Goal: Communication & Community: Answer question/provide support

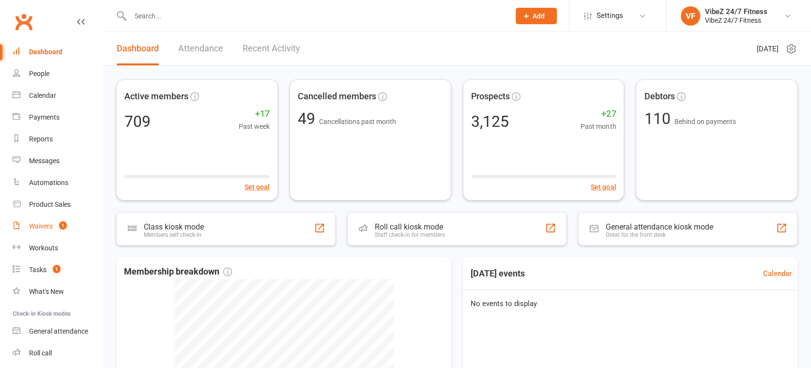
click at [45, 231] on link "Waivers 1" at bounding box center [58, 227] width 90 height 22
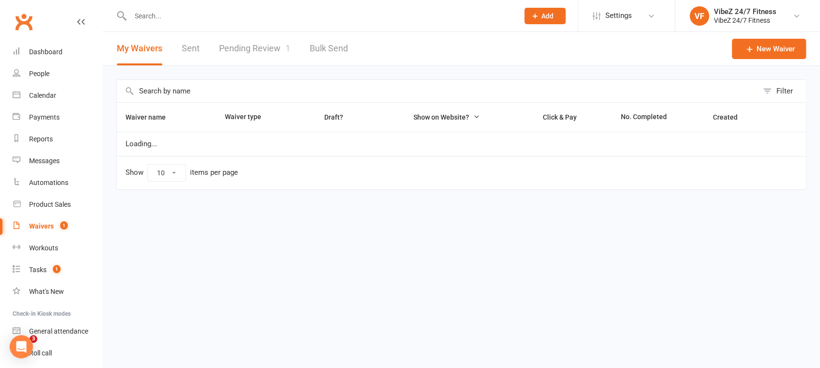
click at [267, 50] on link "Pending Review 1" at bounding box center [254, 48] width 71 height 33
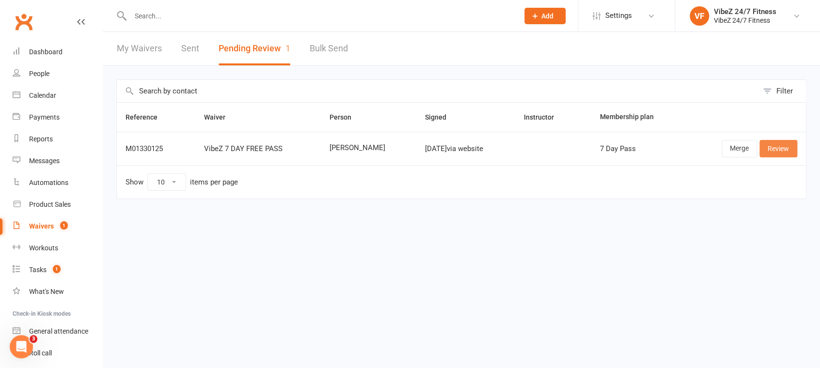
click at [772, 148] on link "Review" at bounding box center [778, 148] width 38 height 17
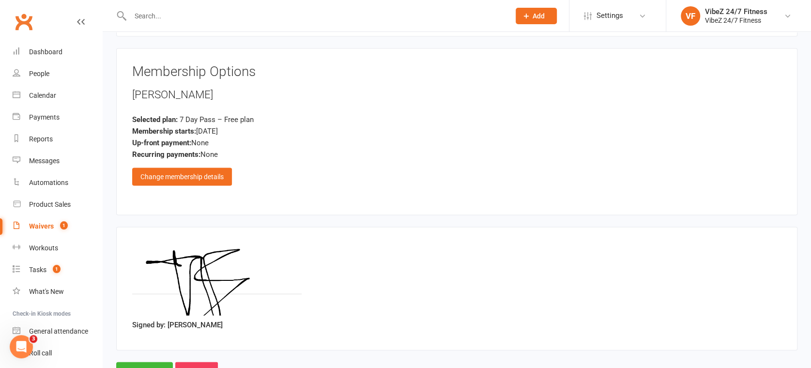
scroll to position [1214, 0]
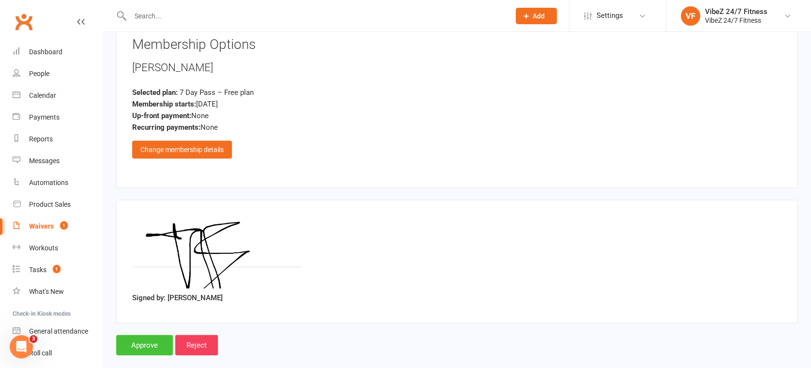
click at [159, 335] on input "Approve" at bounding box center [144, 345] width 57 height 20
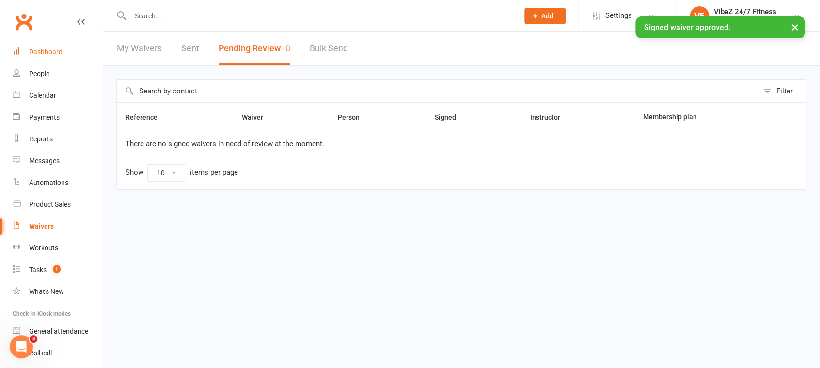
click at [47, 58] on link "Dashboard" at bounding box center [58, 52] width 90 height 22
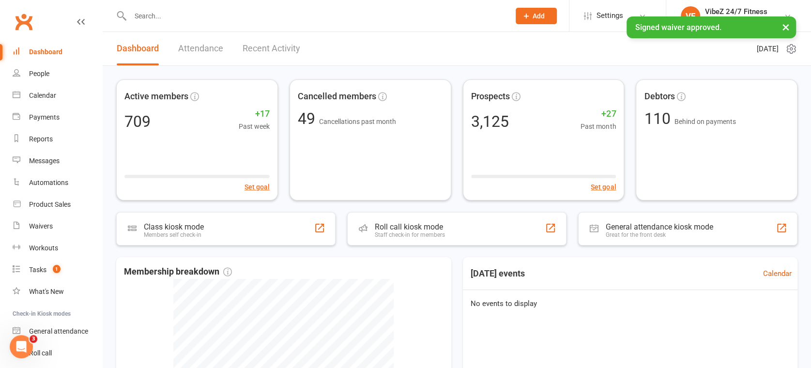
click at [196, 46] on link "Attendance" at bounding box center [200, 48] width 45 height 33
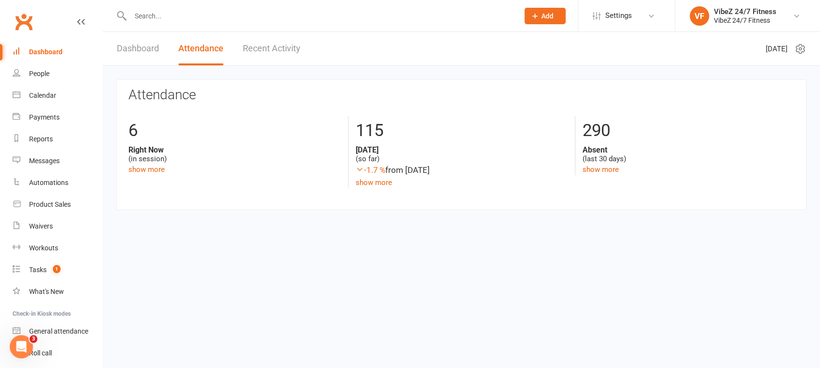
click at [247, 41] on link "Recent Activity" at bounding box center [272, 48] width 58 height 33
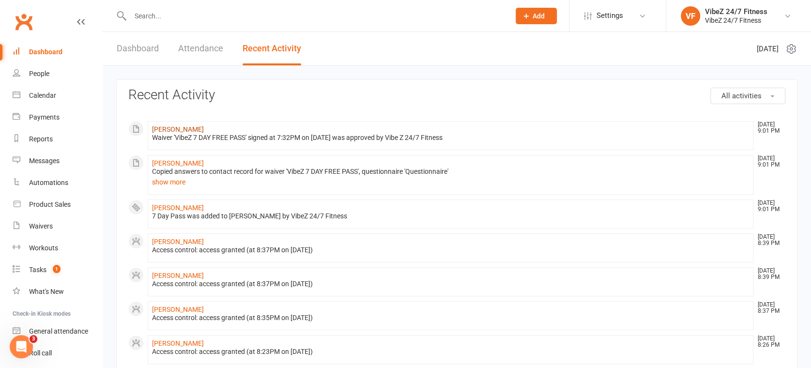
click at [174, 128] on link "[PERSON_NAME]" at bounding box center [178, 129] width 52 height 8
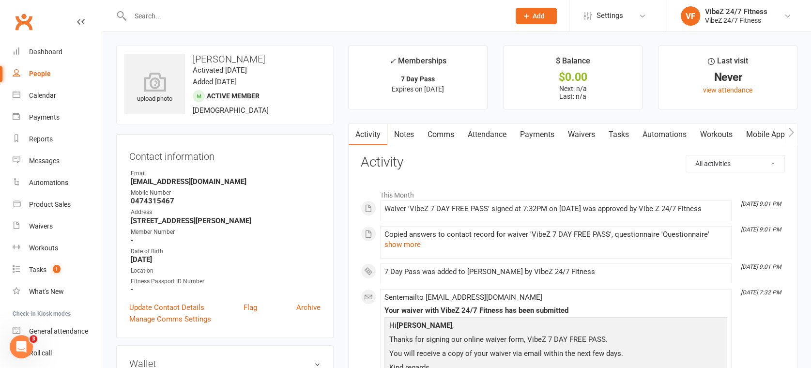
click at [445, 133] on link "Comms" at bounding box center [441, 135] width 40 height 22
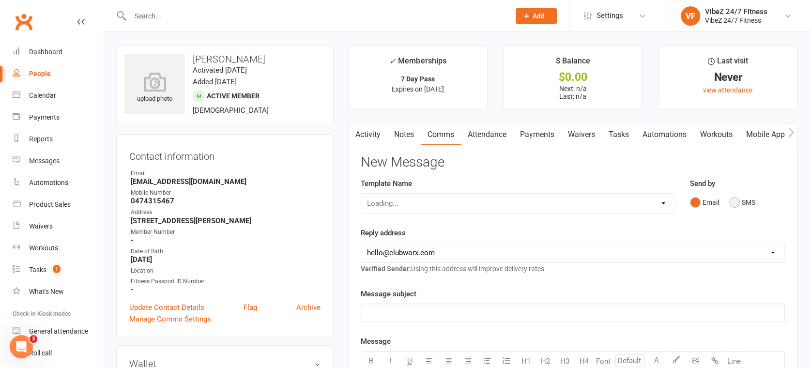
click at [737, 203] on button "SMS" at bounding box center [743, 202] width 26 height 18
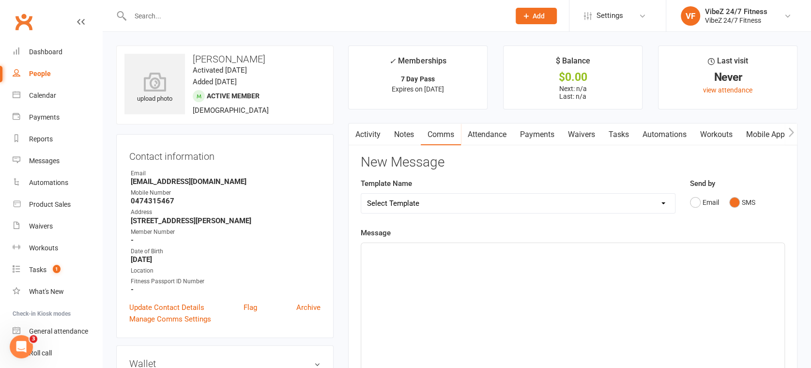
click at [562, 248] on p "﻿" at bounding box center [573, 252] width 412 height 12
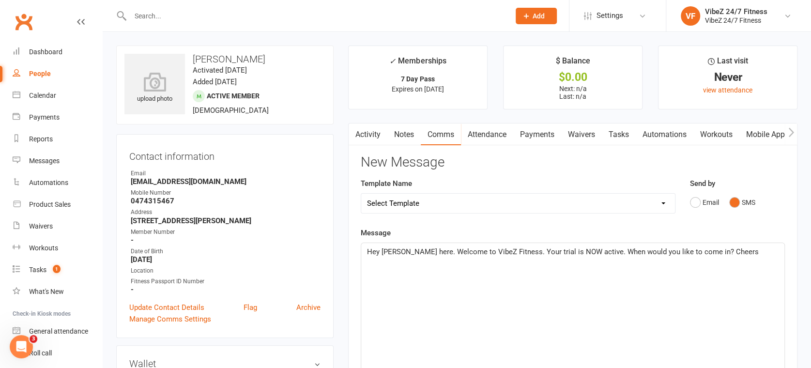
click at [616, 320] on div "Hey [PERSON_NAME] here. Welcome to VibeZ Fitness. Your trial is NOW active. Whe…" at bounding box center [572, 315] width 423 height 145
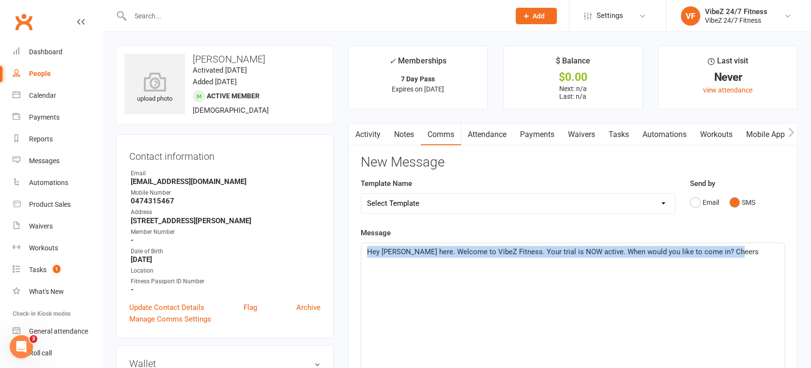
copy span "Hey [PERSON_NAME] here. Welcome to VibeZ Fitness. Your trial is NOW active. Whe…"
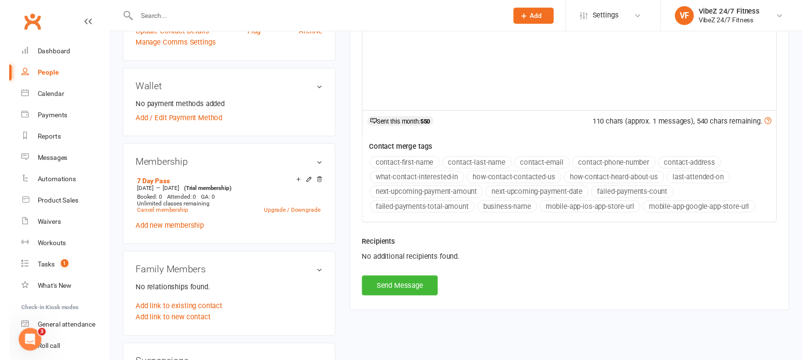
scroll to position [376, 0]
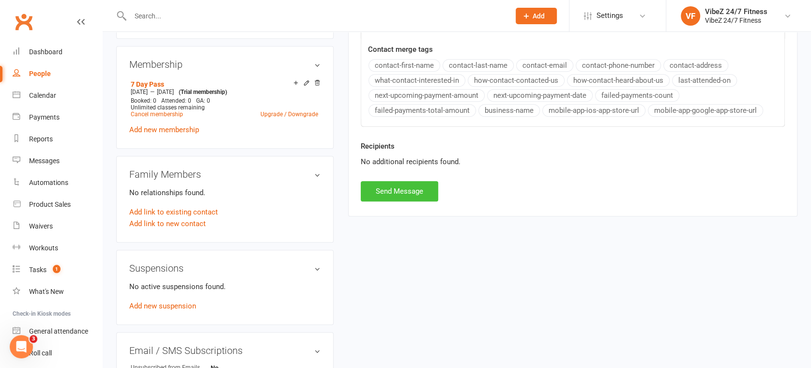
click at [399, 191] on button "Send Message" at bounding box center [400, 191] width 78 height 20
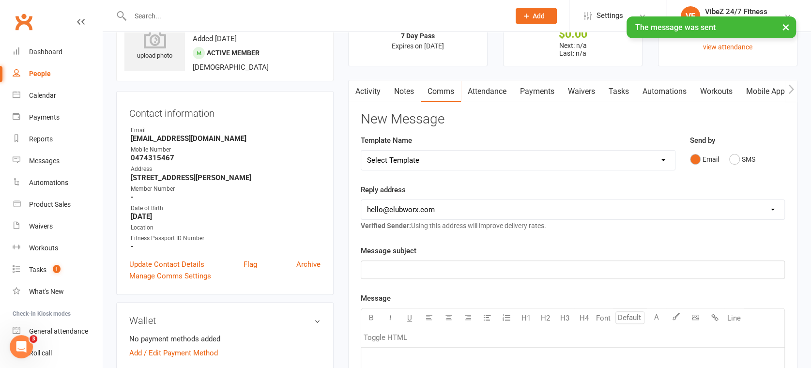
scroll to position [0, 0]
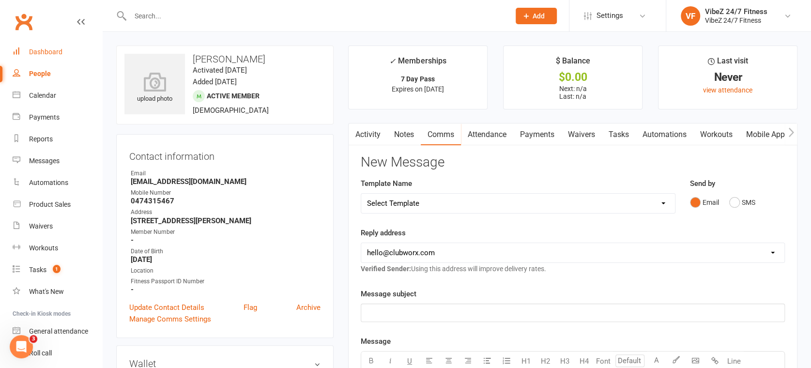
click at [54, 56] on div "Dashboard" at bounding box center [45, 52] width 33 height 8
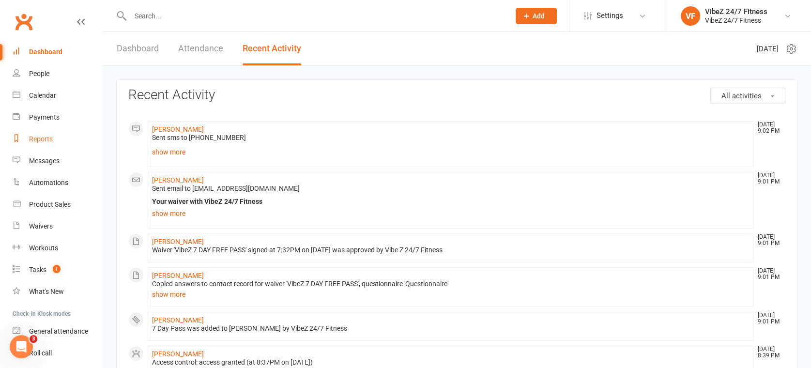
click at [47, 142] on div "Reports" at bounding box center [41, 139] width 24 height 8
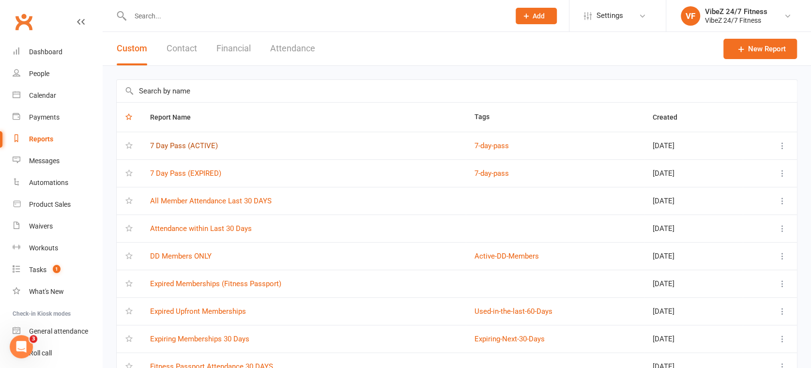
click at [186, 148] on link "7 Day Pass (ACTIVE)" at bounding box center [184, 145] width 68 height 9
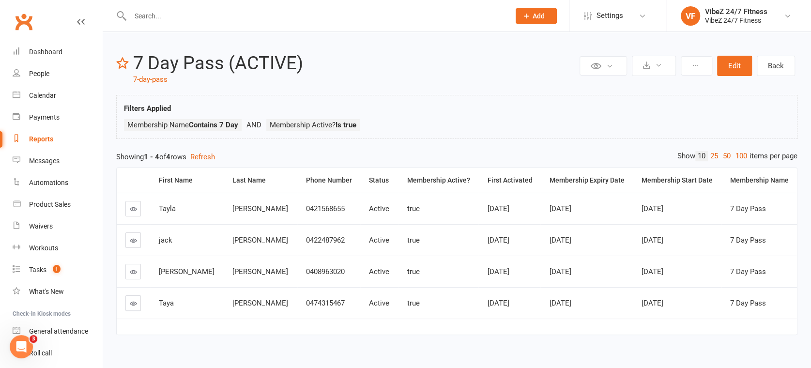
click at [139, 239] on link at bounding box center [133, 241] width 16 height 16
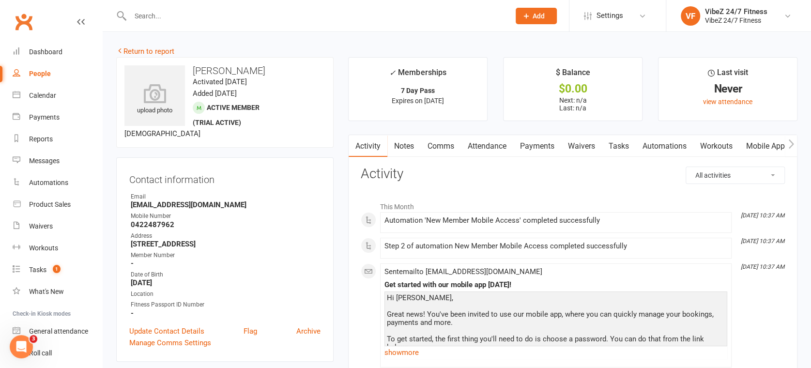
click at [448, 147] on link "Comms" at bounding box center [441, 146] width 40 height 22
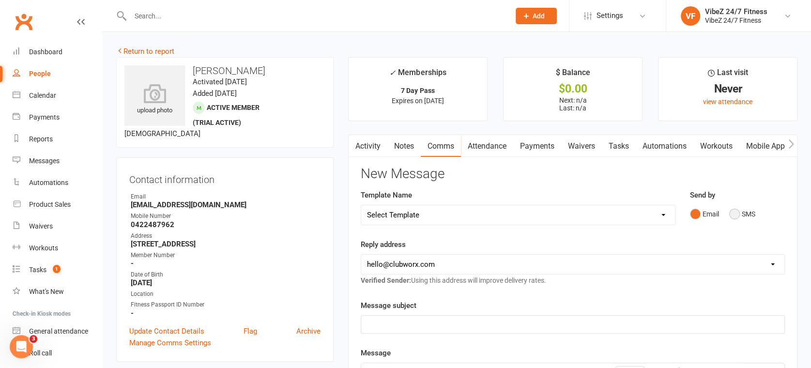
click at [743, 211] on button "SMS" at bounding box center [743, 214] width 26 height 18
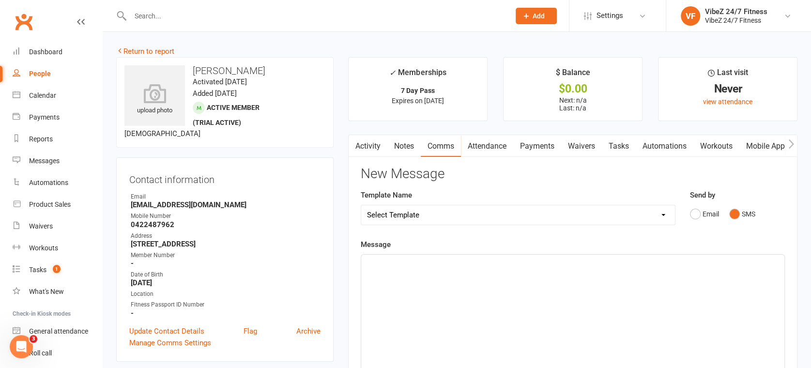
click at [513, 263] on p "﻿" at bounding box center [573, 264] width 412 height 12
paste div
click at [377, 269] on div "Hey [PERSON_NAME] here. Welcome to VibeZ Fitness. Your trial is NOW active. Whe…" at bounding box center [572, 327] width 423 height 145
click at [392, 262] on span "Hey [PERSON_NAME] here. Welcome to VibeZ Fitness. Your trial is NOW active. Whe…" at bounding box center [563, 263] width 392 height 9
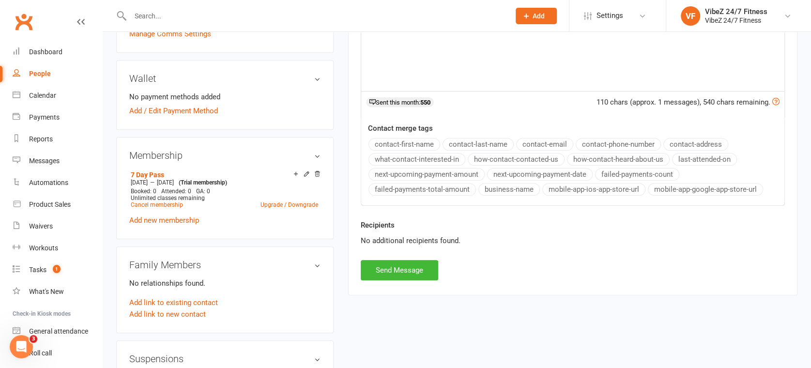
scroll to position [484, 0]
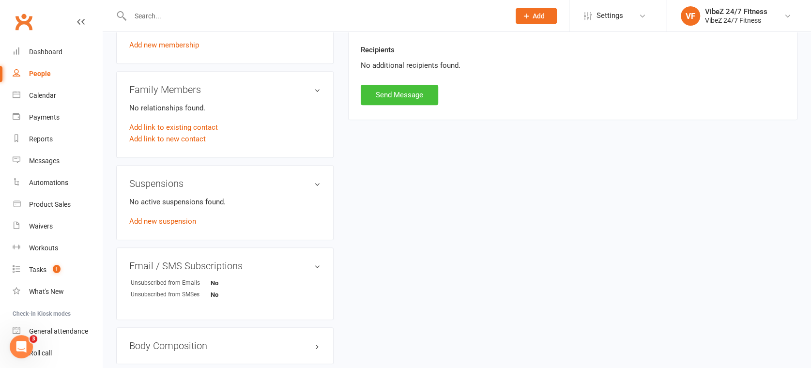
click at [395, 98] on button "Send Message" at bounding box center [400, 95] width 78 height 20
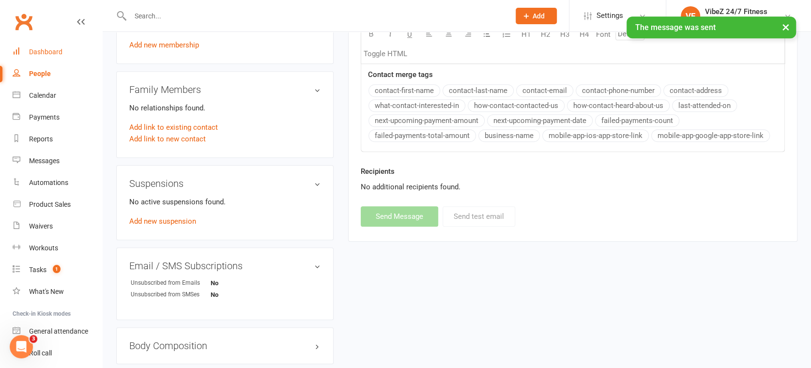
click at [50, 53] on div "Dashboard" at bounding box center [45, 52] width 33 height 8
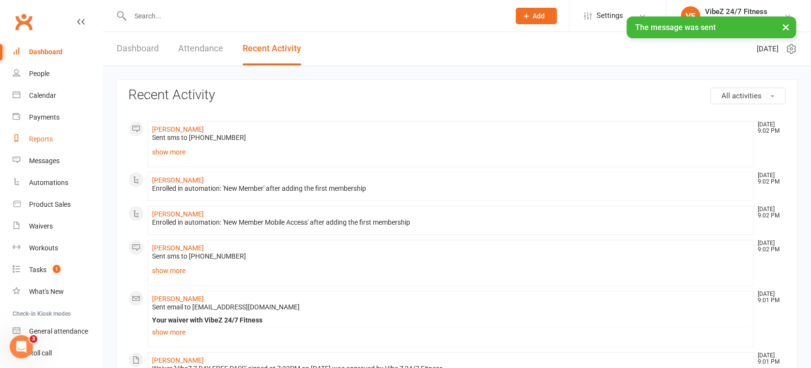
click at [49, 138] on div "Reports" at bounding box center [41, 139] width 24 height 8
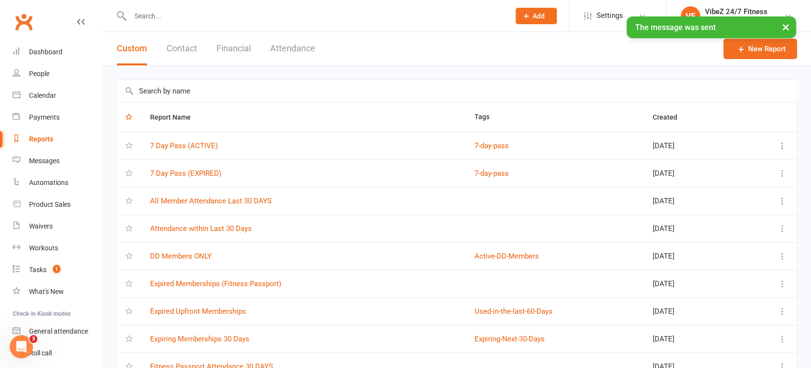
click at [194, 140] on td "7 Day Pass (ACTIVE)" at bounding box center [303, 146] width 325 height 28
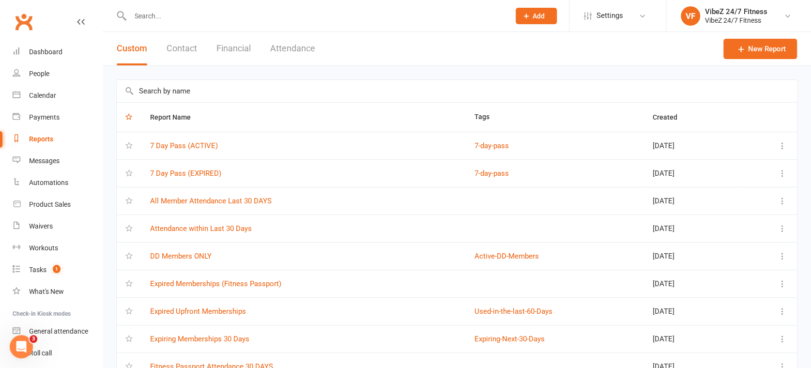
click at [216, 152] on td "7 Day Pass (ACTIVE)" at bounding box center [303, 146] width 325 height 28
click at [211, 144] on link "7 Day Pass (ACTIVE)" at bounding box center [184, 145] width 68 height 9
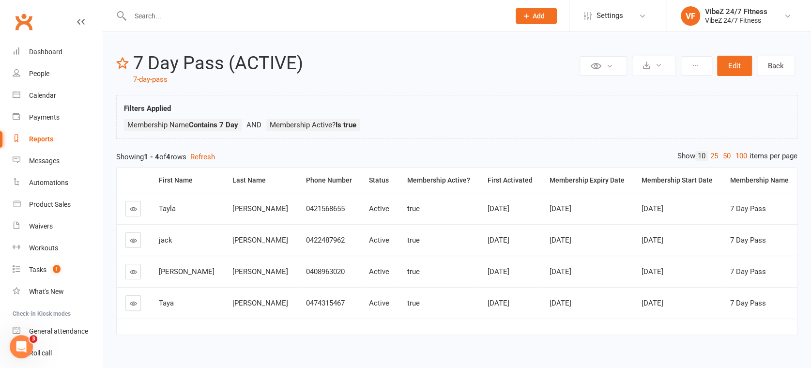
click at [134, 269] on icon at bounding box center [133, 271] width 7 height 7
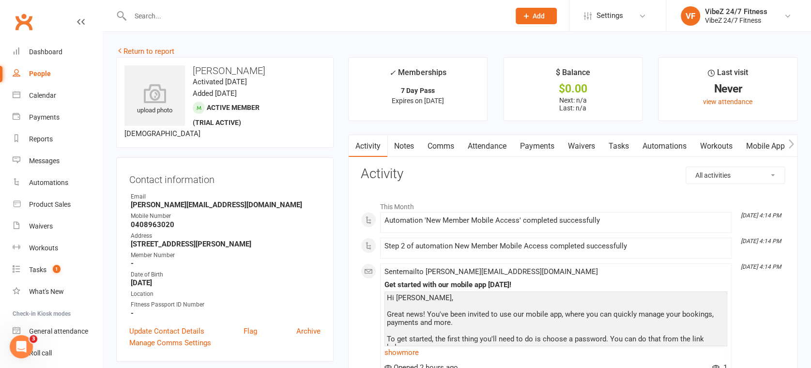
click at [446, 142] on link "Comms" at bounding box center [441, 146] width 40 height 22
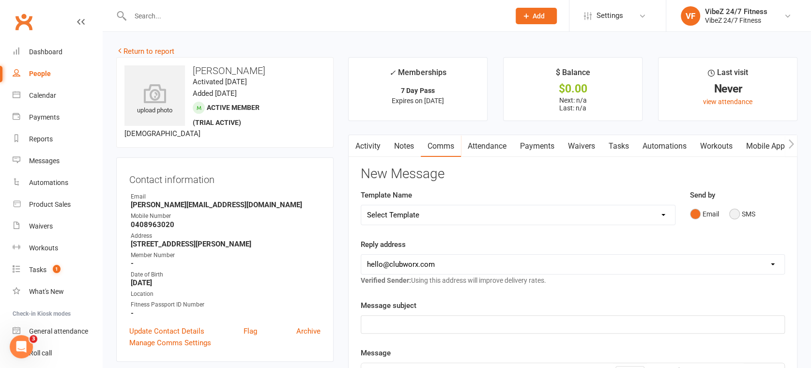
click at [751, 205] on button "SMS" at bounding box center [743, 214] width 26 height 18
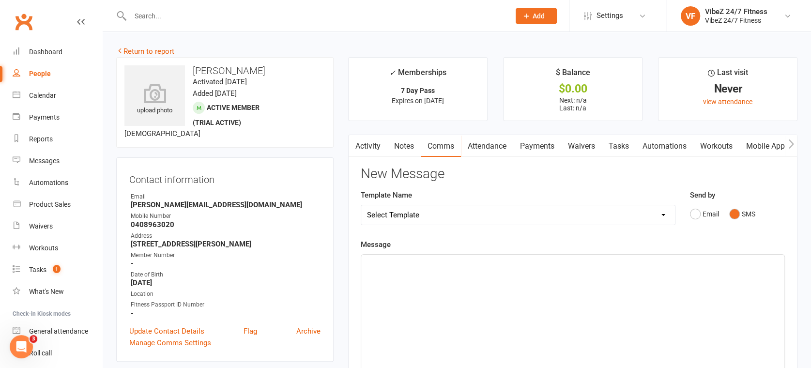
click at [498, 282] on div "﻿" at bounding box center [572, 327] width 423 height 145
paste div
click at [386, 262] on span "Hey [PERSON_NAME] here. Welcome to VibeZ Fitness. Your trial is NOW active. Whe…" at bounding box center [563, 263] width 392 height 9
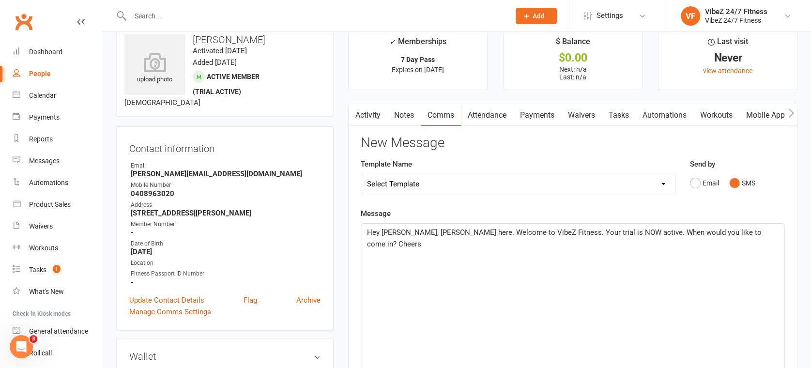
scroll to position [269, 0]
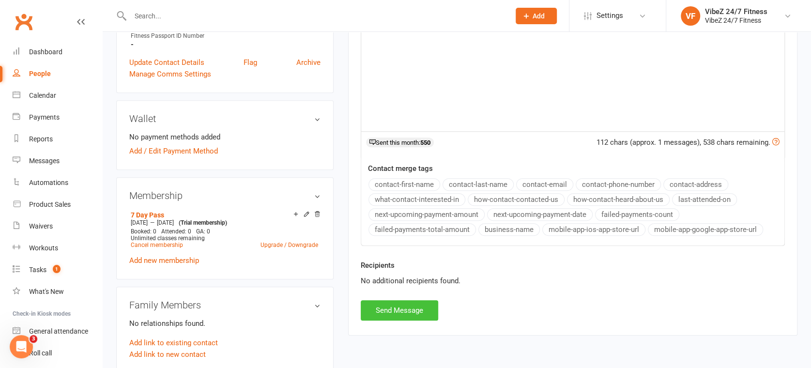
click at [395, 311] on button "Send Message" at bounding box center [400, 310] width 78 height 20
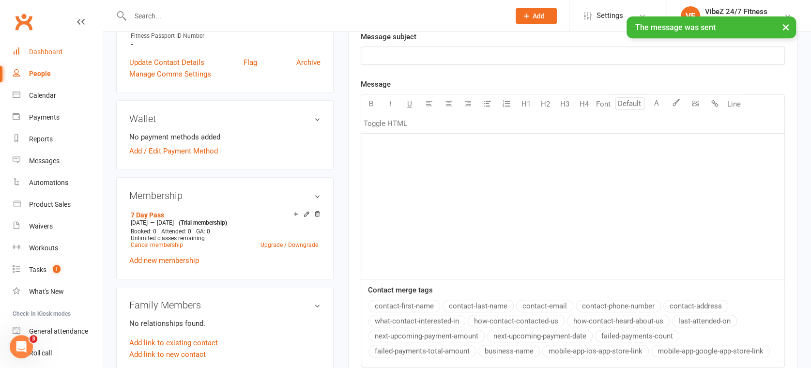
click at [24, 49] on link "Dashboard" at bounding box center [58, 52] width 90 height 22
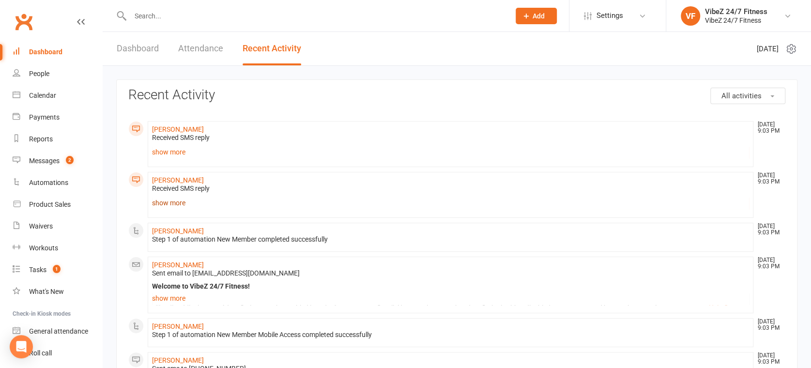
click at [172, 201] on link "show more" at bounding box center [450, 203] width 597 height 14
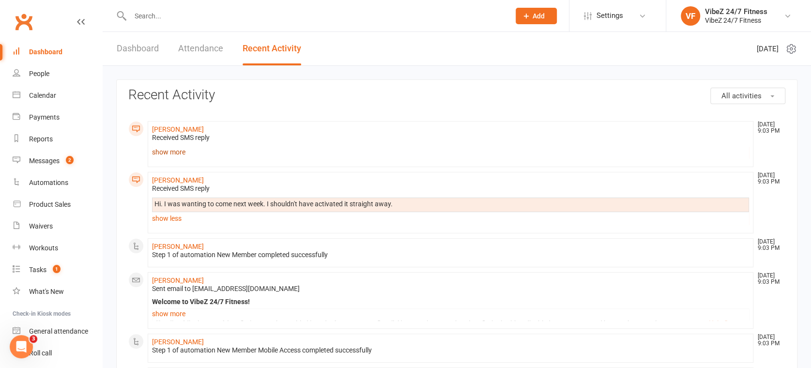
click at [173, 152] on link "show more" at bounding box center [450, 152] width 597 height 14
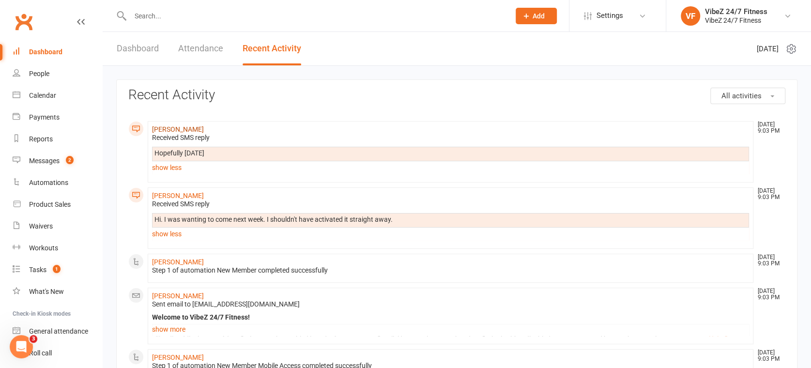
click at [177, 127] on link "[PERSON_NAME]" at bounding box center [178, 129] width 52 height 8
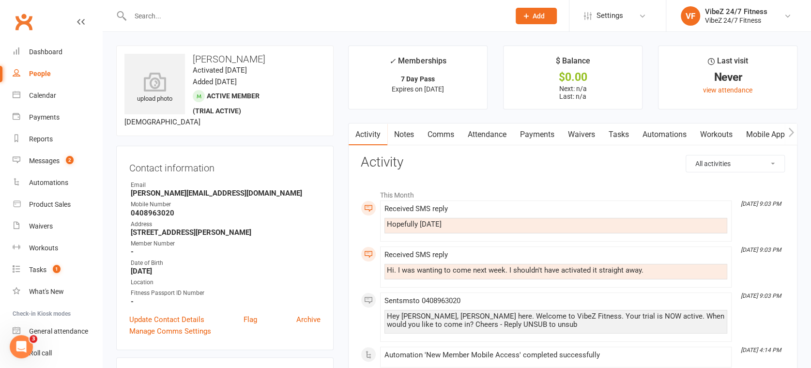
drag, startPoint x: 438, startPoint y: 131, endPoint x: 455, endPoint y: 147, distance: 23.7
click at [438, 131] on link "Comms" at bounding box center [441, 135] width 40 height 22
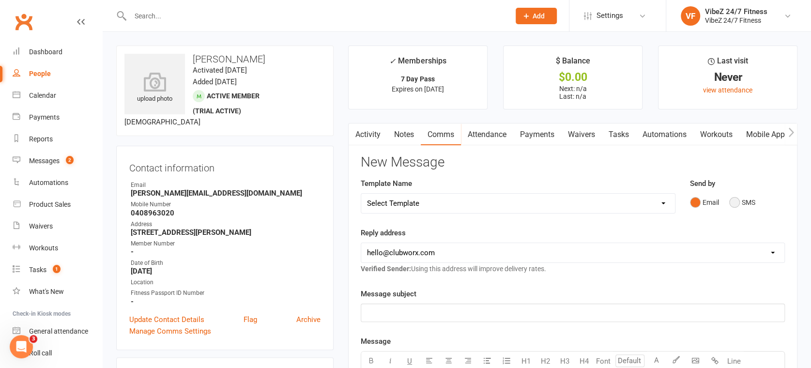
click at [752, 203] on button "SMS" at bounding box center [743, 202] width 26 height 18
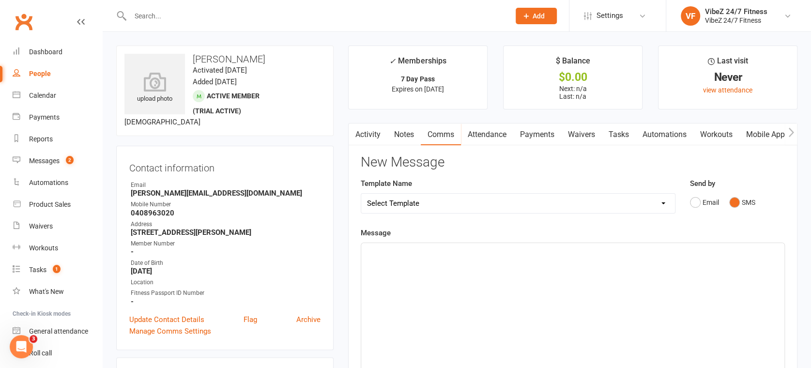
click at [536, 278] on div "﻿" at bounding box center [572, 315] width 423 height 145
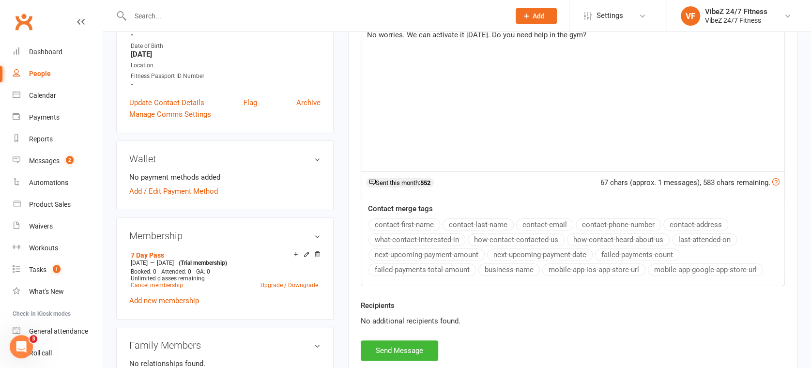
scroll to position [323, 0]
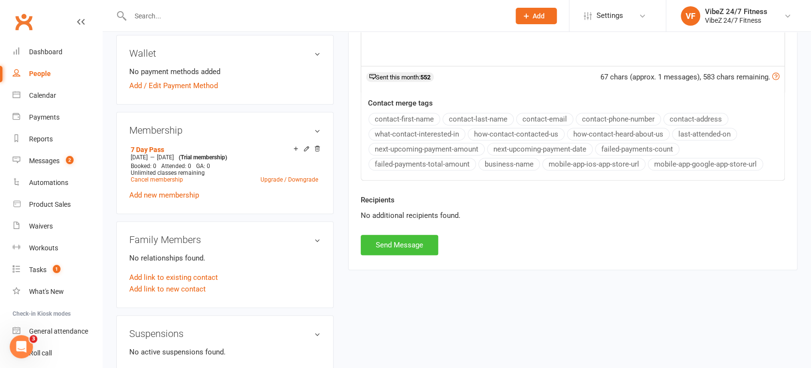
click at [392, 241] on button "Send Message" at bounding box center [400, 245] width 78 height 20
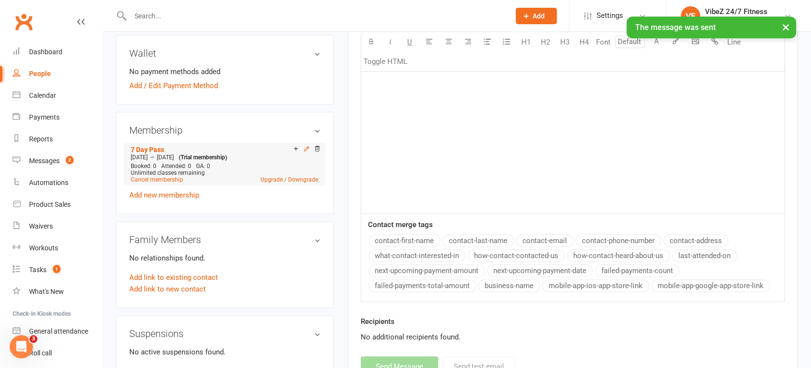
click at [305, 152] on icon at bounding box center [306, 148] width 7 height 7
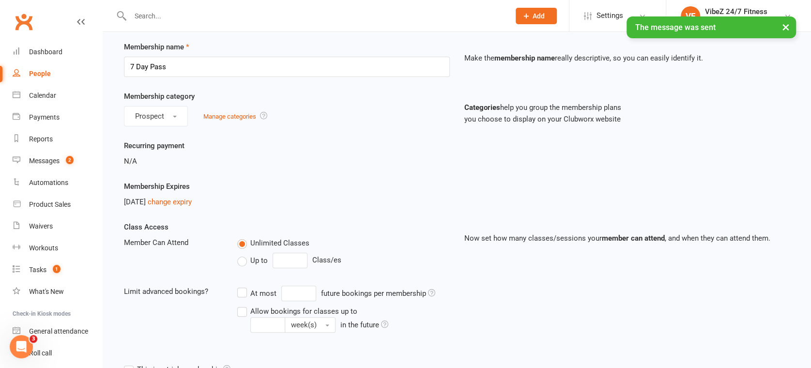
scroll to position [54, 0]
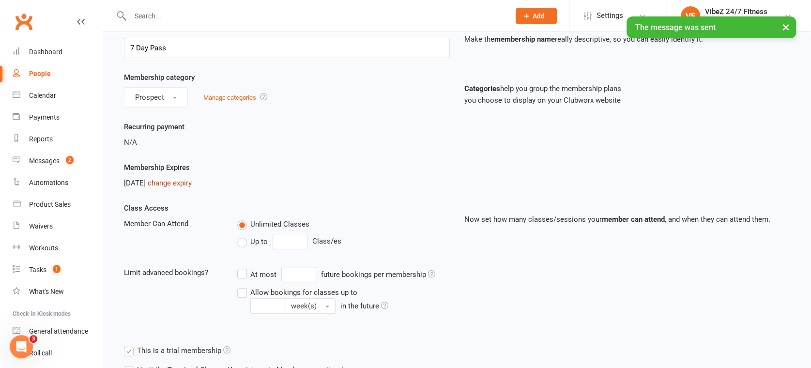
click at [192, 181] on link "change expiry" at bounding box center [170, 183] width 44 height 9
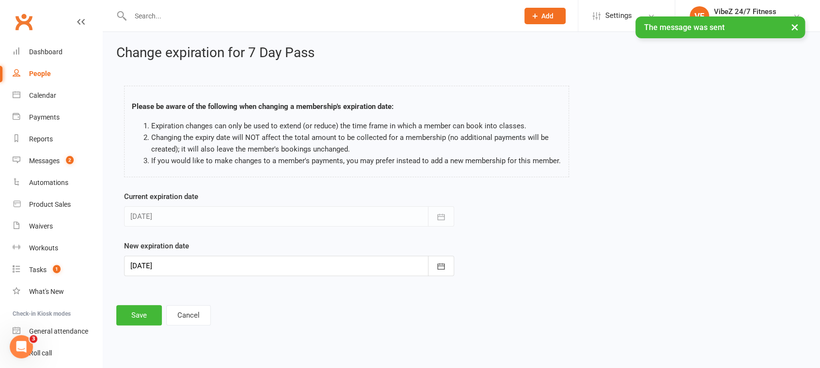
drag, startPoint x: 422, startPoint y: 283, endPoint x: 417, endPoint y: 273, distance: 11.3
click at [422, 283] on div "Current expiration date 21 Aug 2025 August 2025 Sun Mon Tue Wed Thu Fri Sat 31 …" at bounding box center [289, 240] width 344 height 99
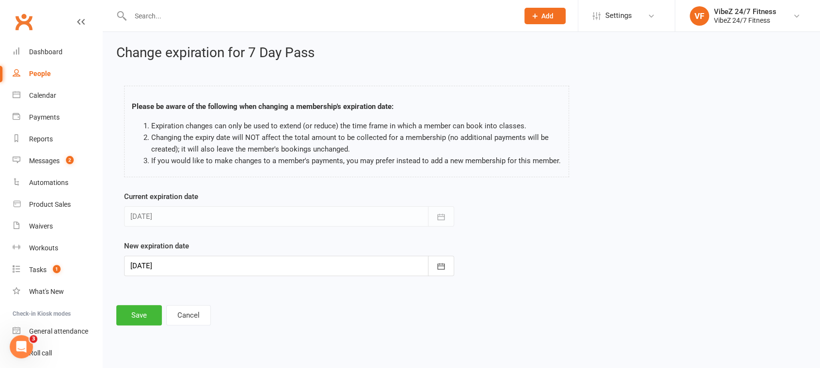
click at [415, 269] on div at bounding box center [289, 266] width 330 height 20
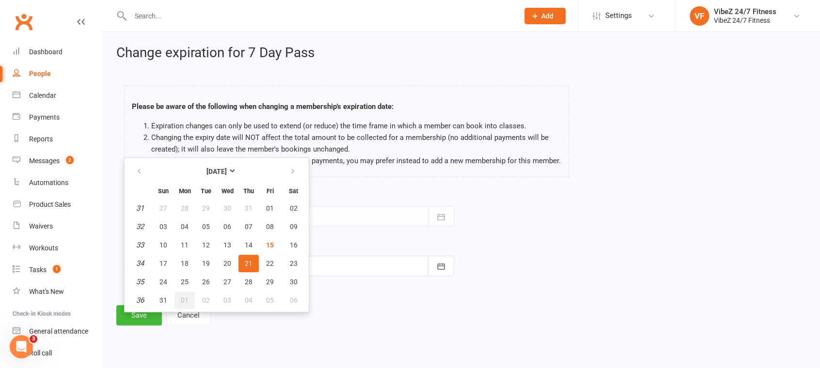
click at [182, 298] on span "01" at bounding box center [185, 300] width 8 height 8
type input "01 Sep 2025"
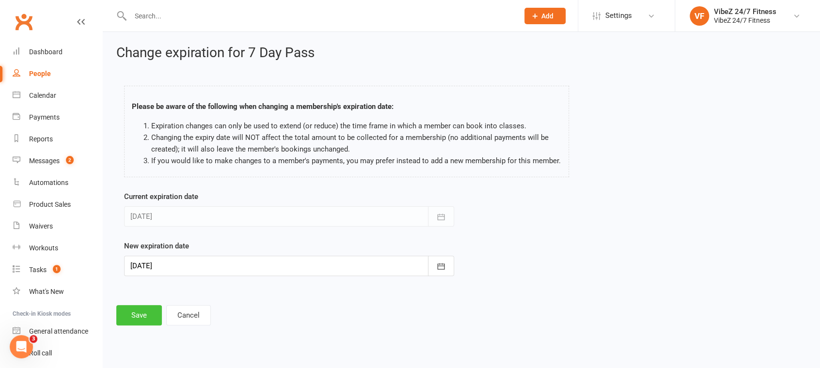
click at [144, 314] on button "Save" at bounding box center [139, 315] width 46 height 20
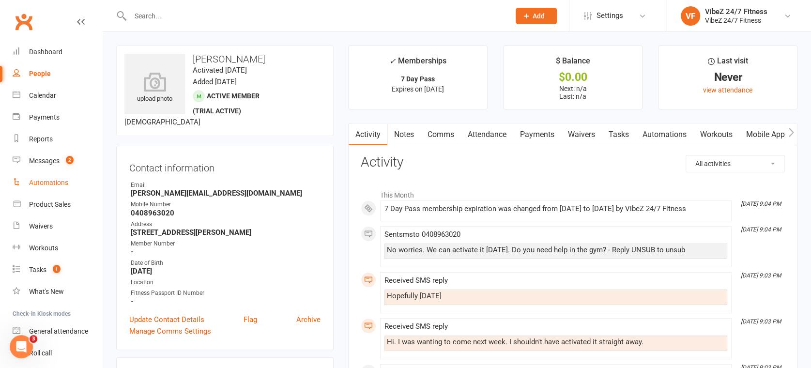
click at [54, 189] on link "Automations" at bounding box center [58, 183] width 90 height 22
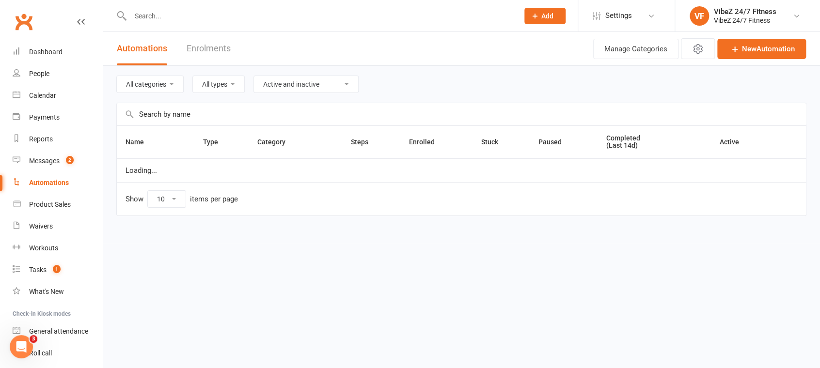
select select "50"
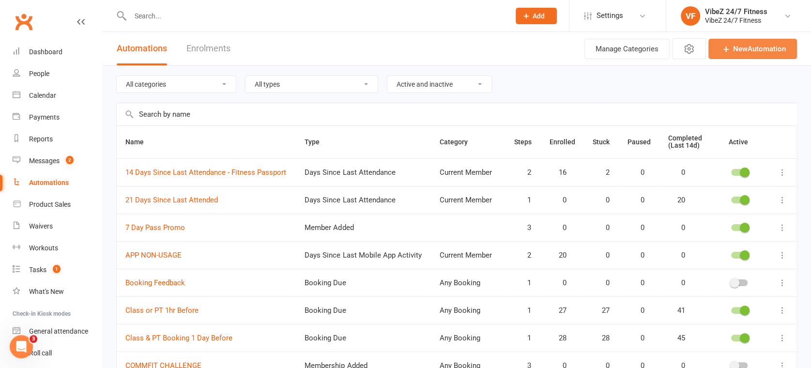
click at [753, 49] on link "New Automation" at bounding box center [753, 49] width 89 height 20
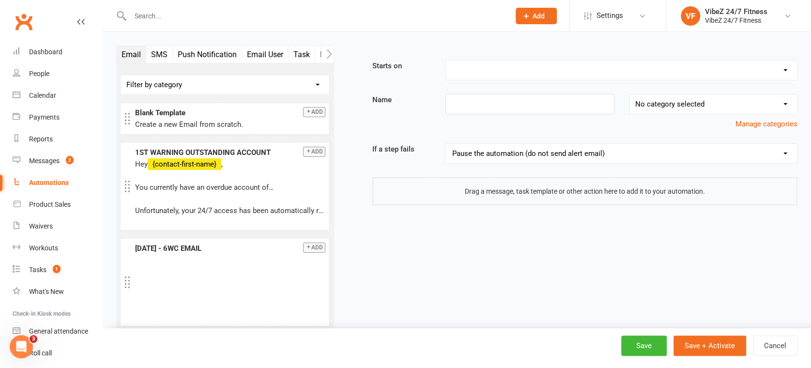
click at [469, 71] on select "Booking Cancelled Booking Due Booking Late-Cancelled Booking Marked Absent Book…" at bounding box center [621, 70] width 351 height 19
click at [446, 61] on select "Booking Cancelled Booking Due Booking Late-Cancelled Booking Marked Absent Book…" at bounding box center [621, 70] width 351 height 19
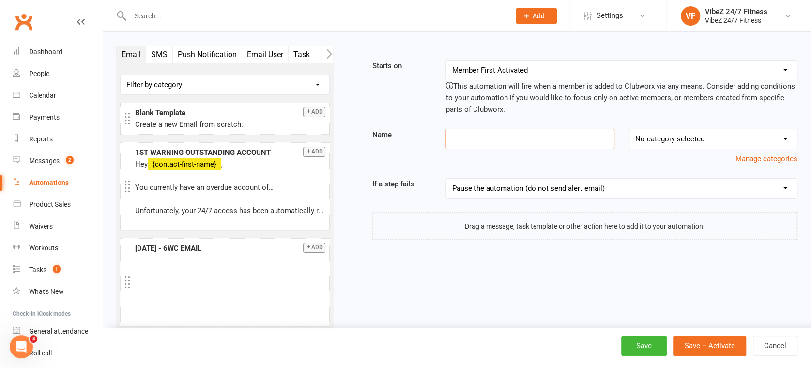
click at [496, 145] on input at bounding box center [530, 139] width 169 height 20
click at [565, 68] on select "Booking Cancelled Booking Due Booking Late-Cancelled Booking Marked Absent Book…" at bounding box center [621, 70] width 351 height 19
click at [571, 67] on select "Booking Cancelled Booking Due Booking Late-Cancelled Booking Marked Absent Book…" at bounding box center [621, 70] width 351 height 19
select select "18"
click at [446, 61] on select "Booking Cancelled Booking Due Booking Late-Cancelled Booking Marked Absent Book…" at bounding box center [621, 70] width 351 height 19
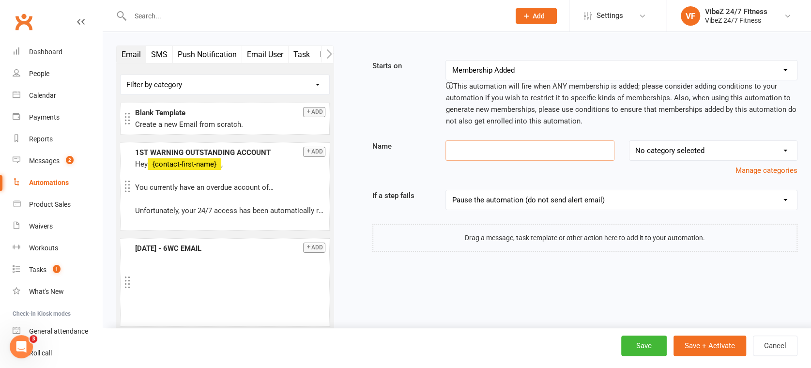
click at [531, 150] on input at bounding box center [530, 150] width 169 height 20
click at [671, 154] on select "No category selected Any Booking Current Member Customer Review Mobile App New …" at bounding box center [714, 150] width 168 height 19
click at [14, 55] on link "Dashboard" at bounding box center [58, 52] width 90 height 22
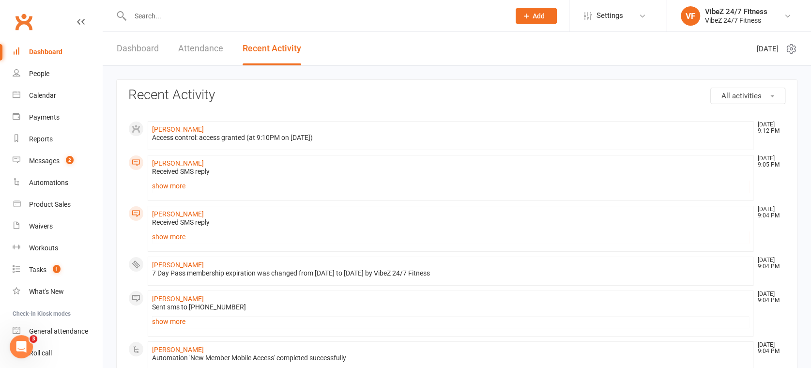
click at [166, 195] on li "Amanda Franco Aug 15, 9:05 PM Received SMS reply Maybe I'll come down and have …" at bounding box center [451, 178] width 606 height 46
click at [172, 179] on li "Amanda Franco Aug 15, 9:05 PM Received SMS reply Maybe I'll come down and have …" at bounding box center [451, 178] width 606 height 46
click at [171, 185] on link "show more" at bounding box center [450, 186] width 597 height 14
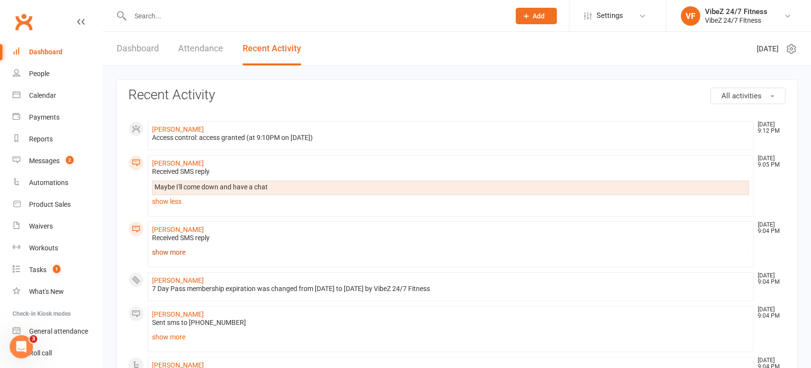
click at [161, 253] on link "show more" at bounding box center [450, 253] width 597 height 14
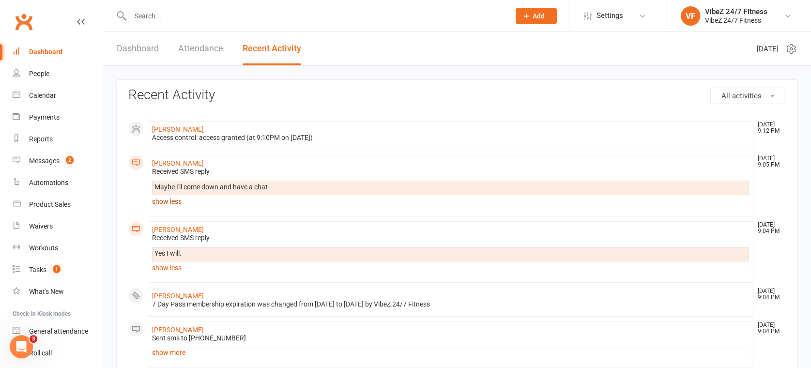
click at [170, 204] on link "show less" at bounding box center [450, 202] width 597 height 14
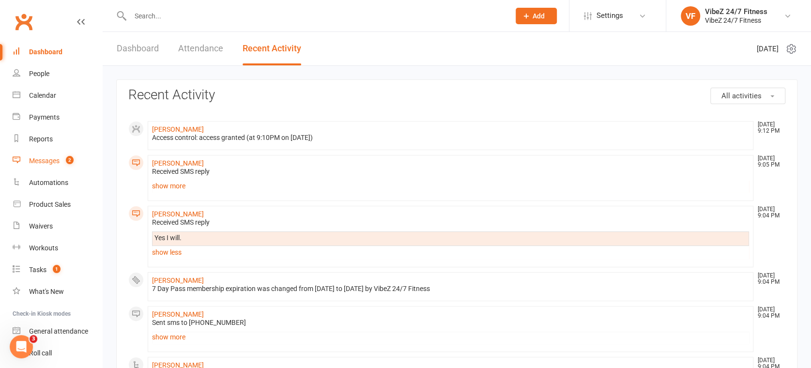
drag, startPoint x: 38, startPoint y: 157, endPoint x: 153, endPoint y: 155, distance: 115.3
click at [38, 157] on div "Messages" at bounding box center [44, 161] width 31 height 8
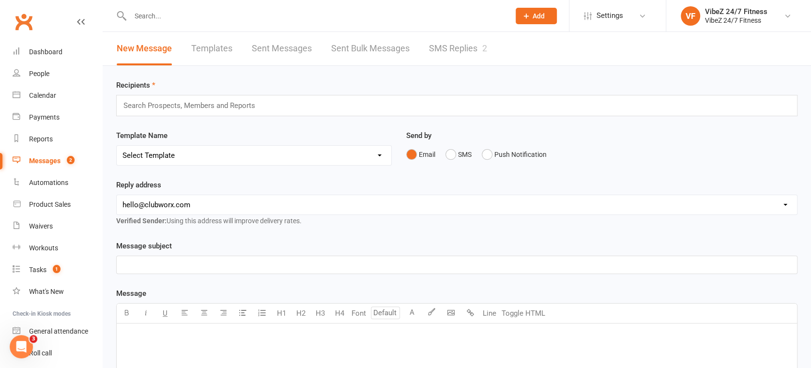
click at [469, 48] on link "SMS Replies 2" at bounding box center [458, 48] width 58 height 33
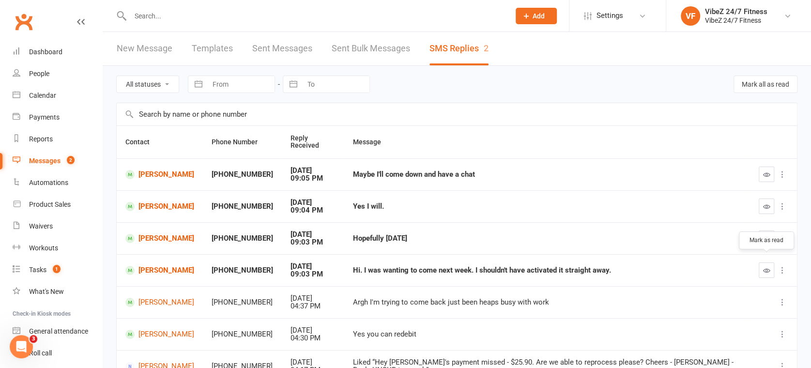
click at [763, 263] on button "button" at bounding box center [767, 271] width 16 height 16
click at [765, 235] on icon "button" at bounding box center [766, 238] width 7 height 7
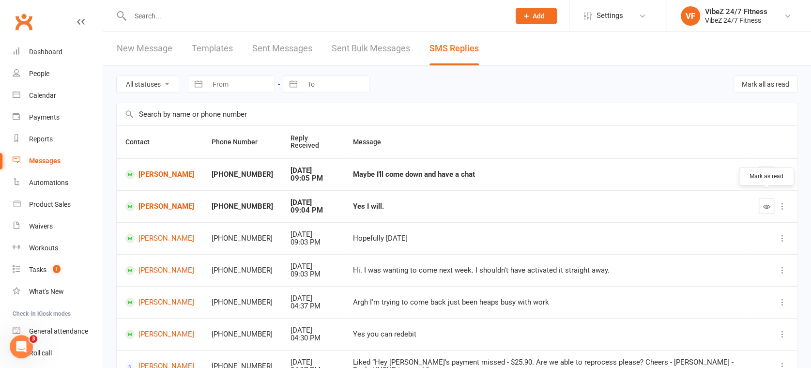
click at [763, 203] on button "button" at bounding box center [767, 207] width 16 height 16
click at [68, 53] on link "Dashboard" at bounding box center [58, 52] width 90 height 22
